Goal: Find specific page/section: Find specific page/section

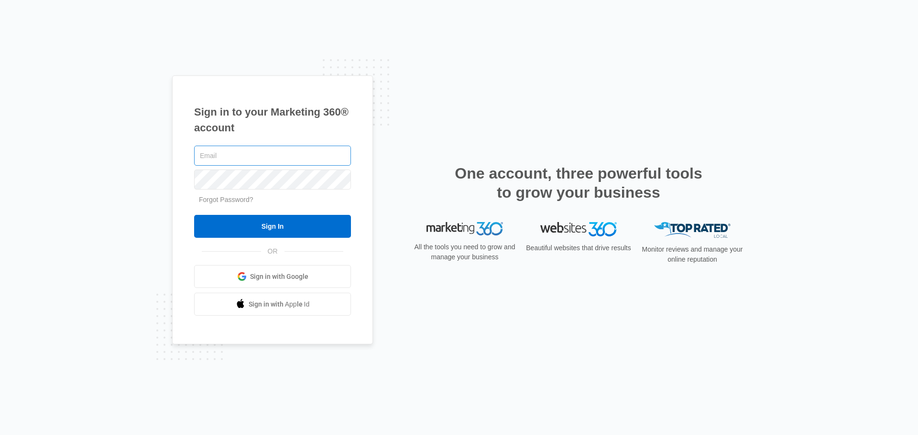
click at [238, 153] on input "text" at bounding box center [272, 156] width 157 height 20
click at [256, 157] on input "text" at bounding box center [272, 156] width 157 height 20
type input "[EMAIL_ADDRESS][DOMAIN_NAME]"
click at [194, 215] on input "Sign In" at bounding box center [272, 226] width 157 height 23
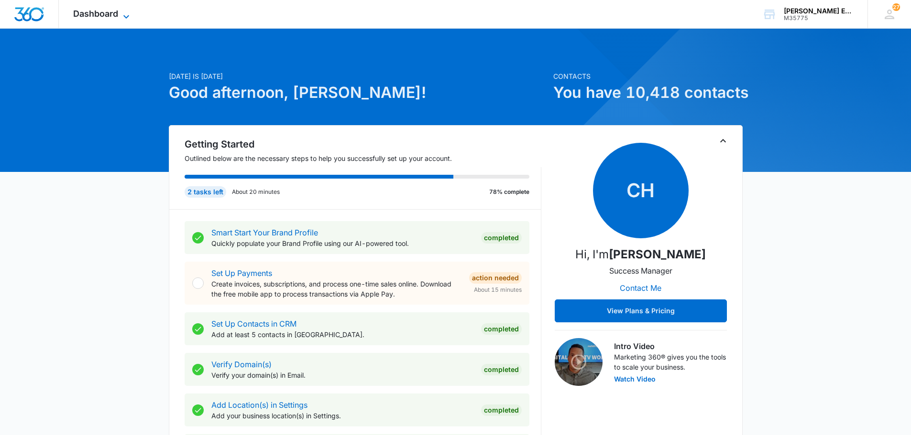
click at [125, 14] on icon at bounding box center [125, 16] width 11 height 11
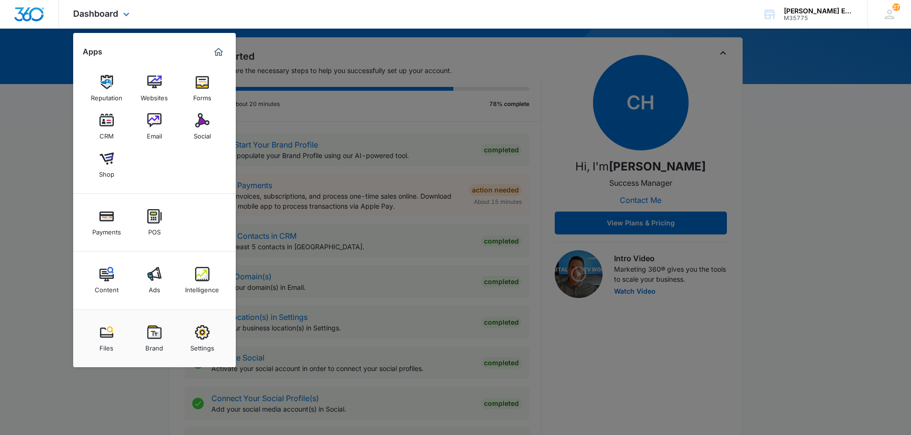
scroll to position [96, 0]
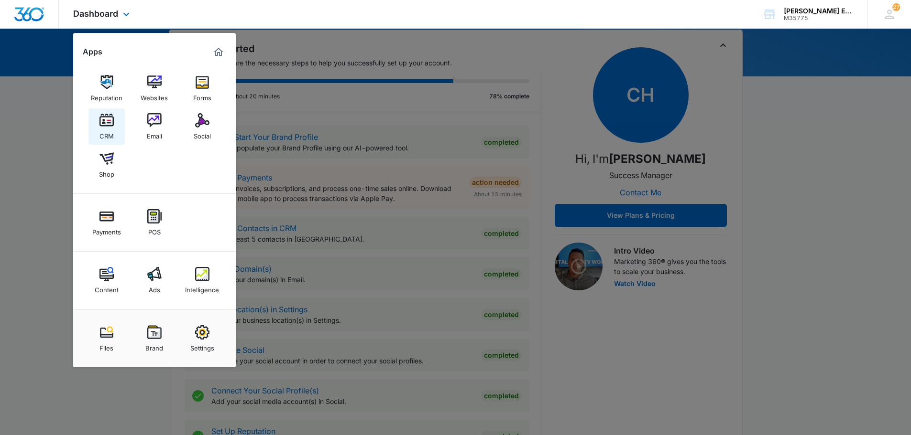
click at [101, 117] on img at bounding box center [106, 120] width 14 height 14
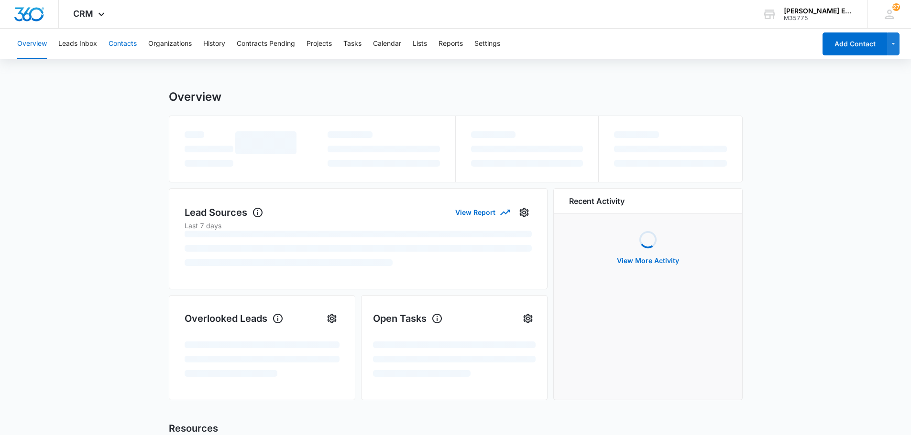
click at [118, 43] on button "Contacts" at bounding box center [123, 44] width 28 height 31
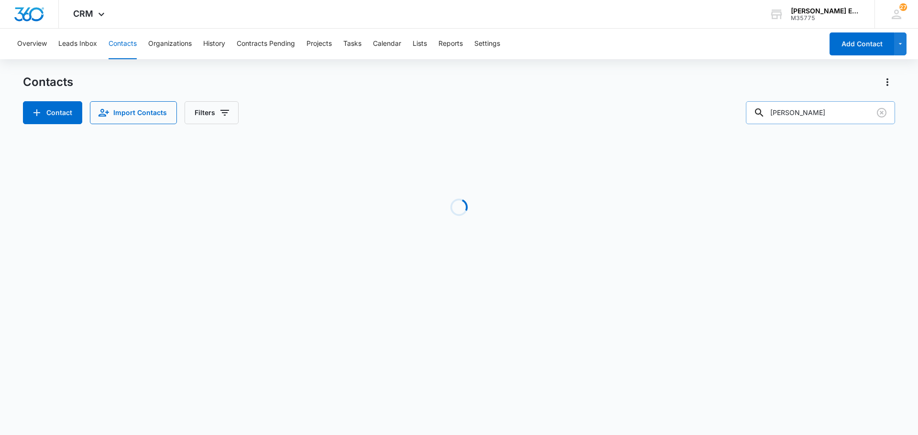
click at [811, 108] on input "[PERSON_NAME]" at bounding box center [820, 112] width 149 height 23
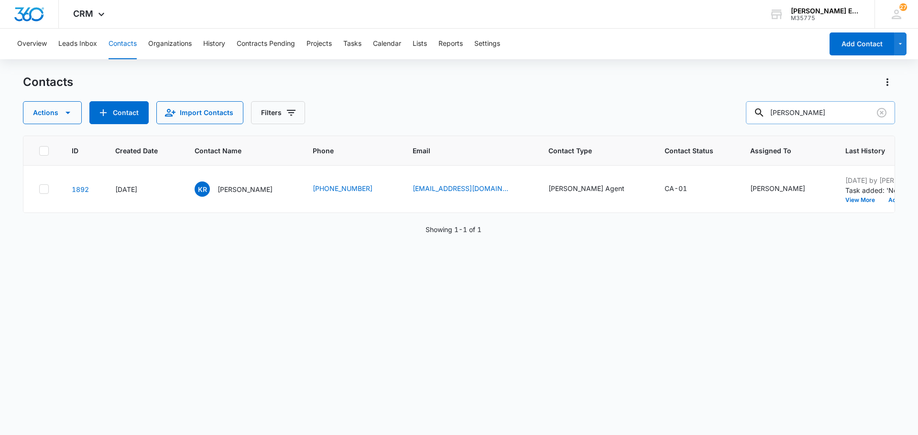
type input "[PERSON_NAME]"
